Goal: Task Accomplishment & Management: Manage account settings

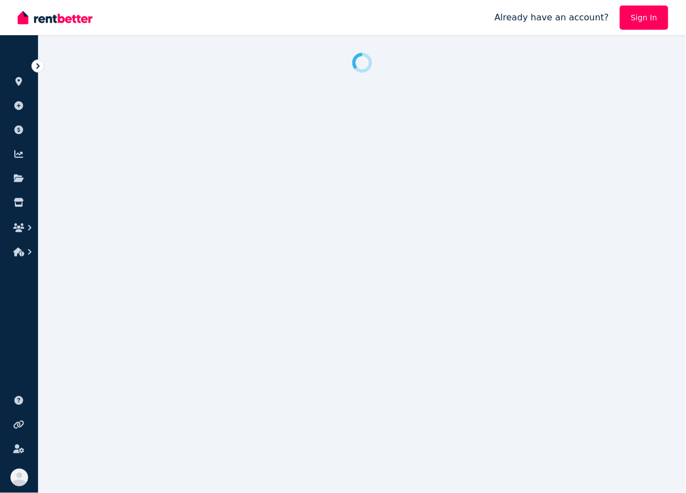
click at [643, 14] on link "Sign In" at bounding box center [644, 18] width 48 height 24
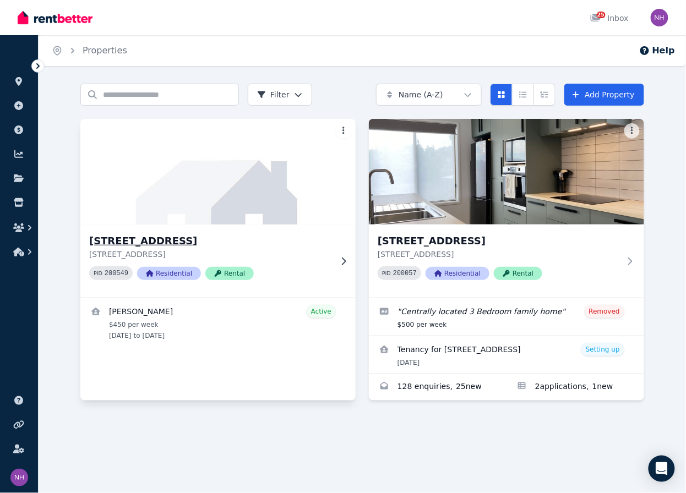
click at [317, 255] on p "[STREET_ADDRESS]" at bounding box center [210, 254] width 242 height 11
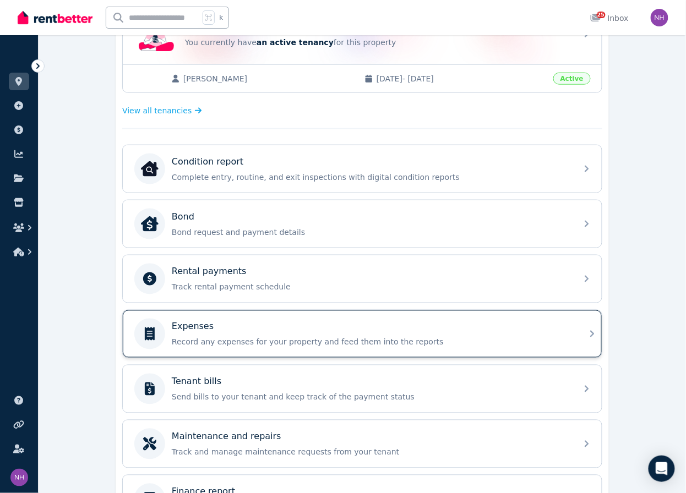
scroll to position [258, 0]
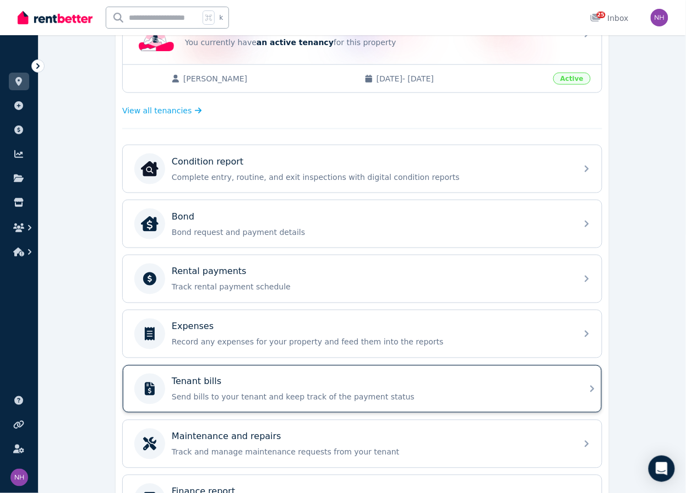
click at [293, 403] on p "Send bills to your tenant and keep track of the payment status" at bounding box center [371, 397] width 399 height 11
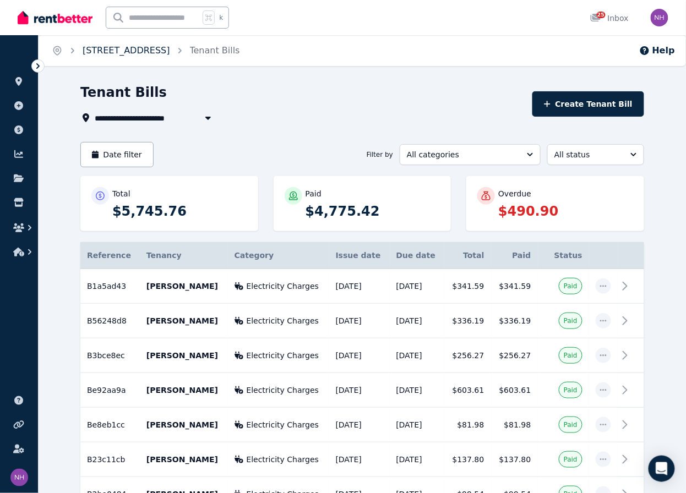
click at [112, 47] on link "[STREET_ADDRESS]" at bounding box center [127, 50] width 88 height 10
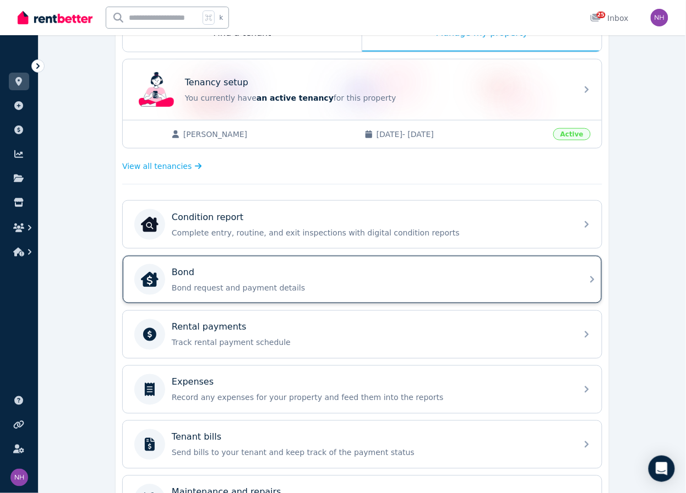
scroll to position [188, 0]
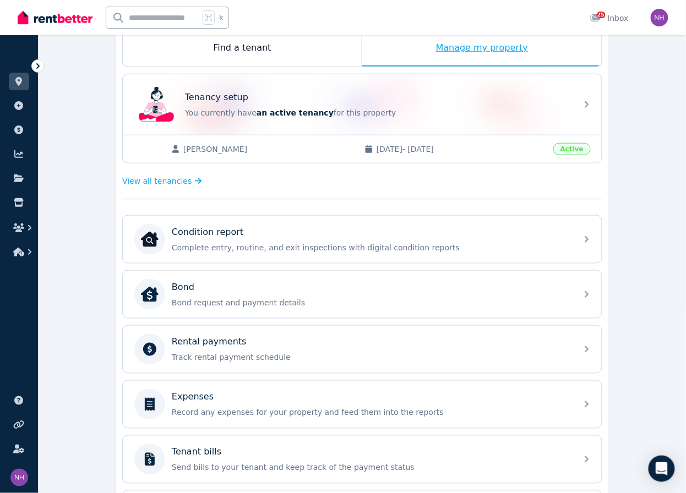
click at [440, 52] on div "Manage my property" at bounding box center [481, 48] width 239 height 36
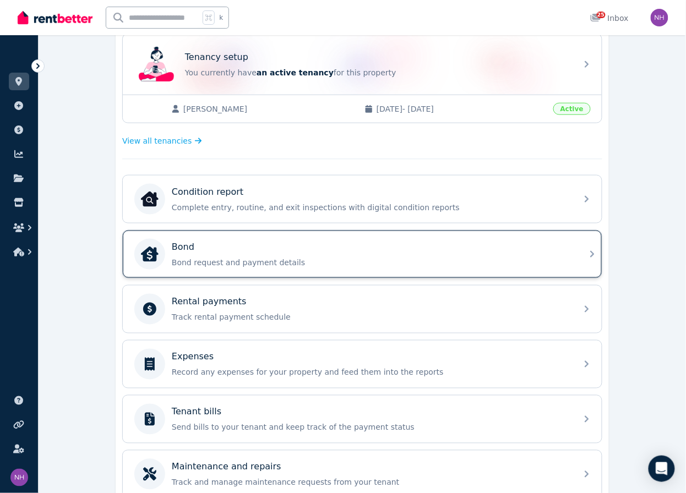
scroll to position [248, 0]
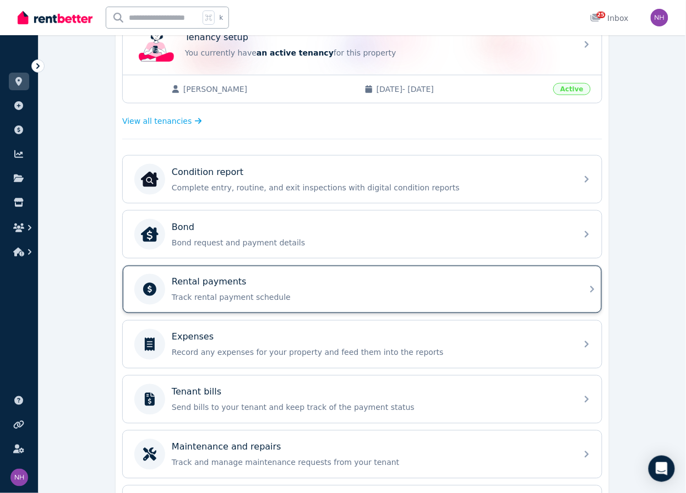
click at [291, 303] on p "Track rental payment schedule" at bounding box center [371, 297] width 399 height 11
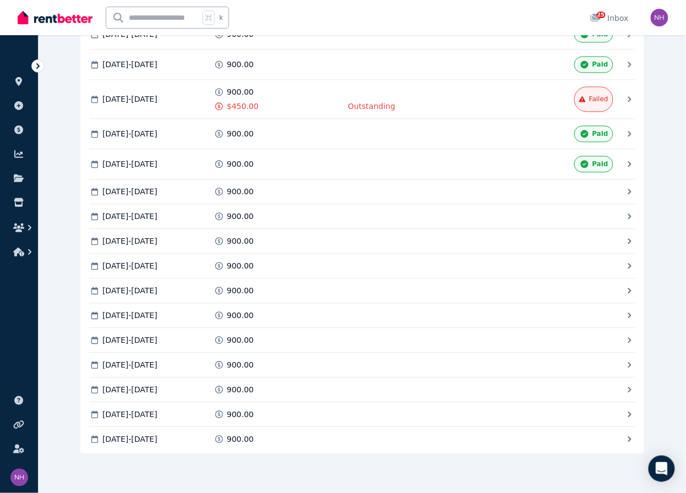
scroll to position [3114, 0]
click at [280, 112] on div "900.00 $450.00" at bounding box center [279, 98] width 131 height 25
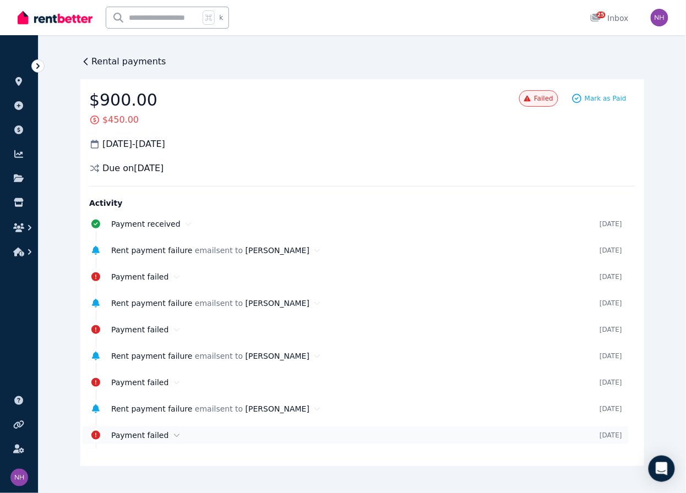
click at [180, 439] on icon at bounding box center [176, 436] width 7 height 8
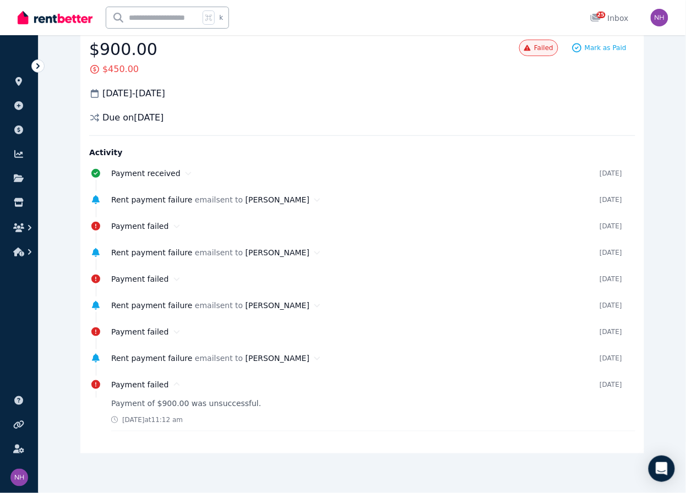
scroll to position [57, 0]
click at [185, 384] on div "Payment failed" at bounding box center [355, 384] width 488 height 11
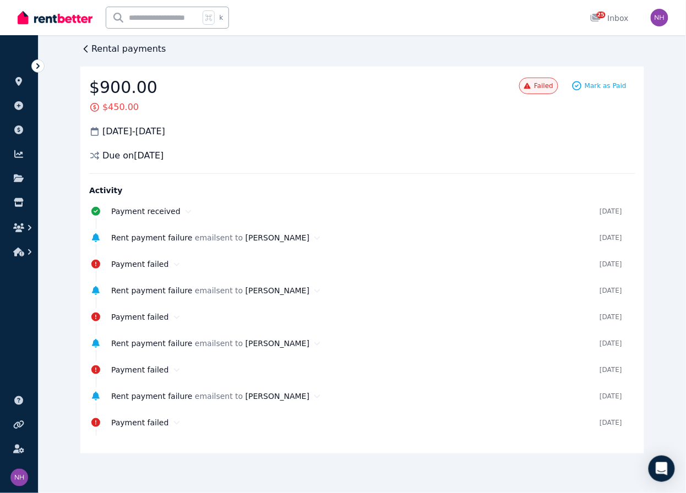
click at [145, 45] on span "Rental payments" at bounding box center [128, 48] width 75 height 13
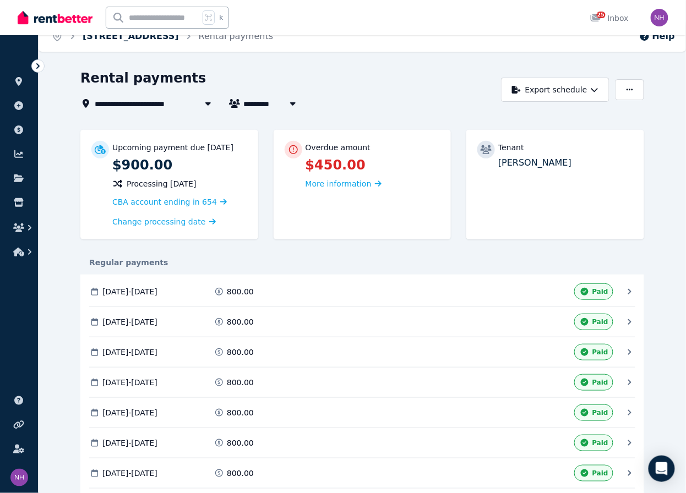
click at [178, 38] on link "[STREET_ADDRESS]" at bounding box center [131, 36] width 96 height 10
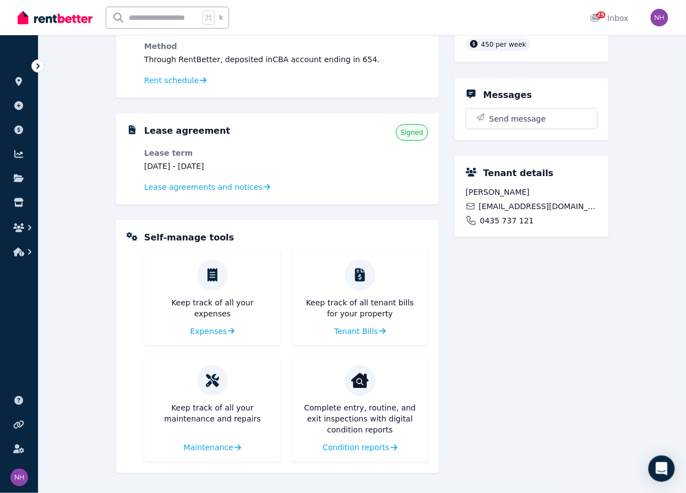
scroll to position [188, 0]
click at [375, 326] on span "Tenant Bills" at bounding box center [355, 331] width 44 height 11
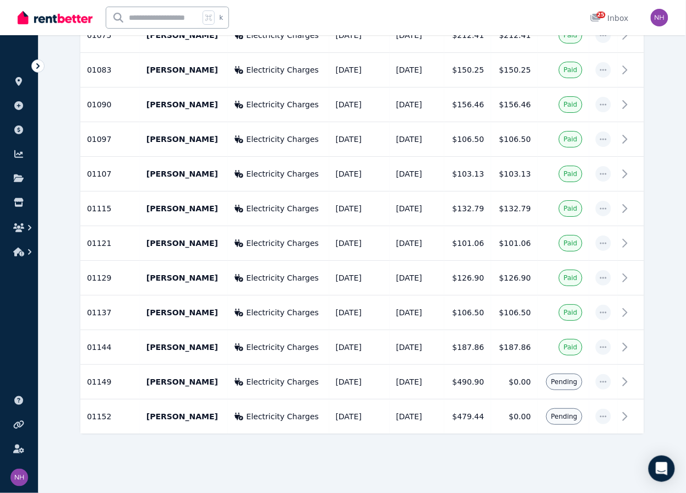
scroll to position [985, 0]
